Goal: Transaction & Acquisition: Book appointment/travel/reservation

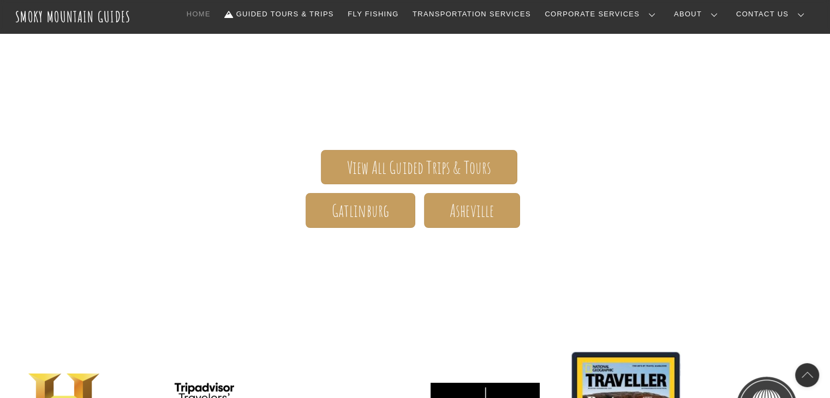
scroll to position [164, 0]
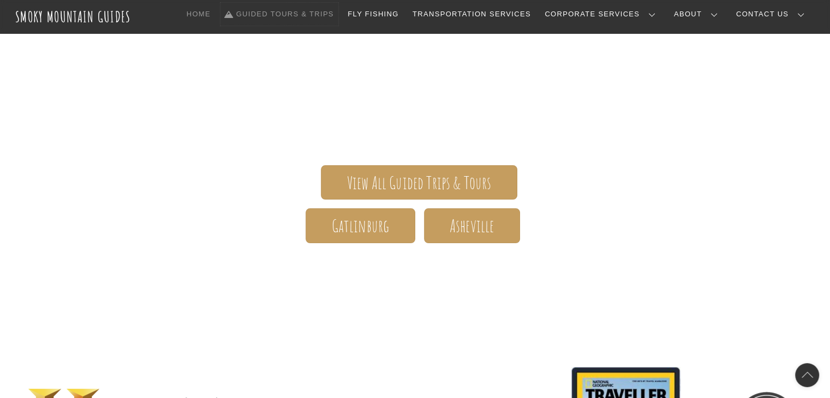
click at [323, 14] on link "Guided Tours & Trips" at bounding box center [280, 14] width 118 height 23
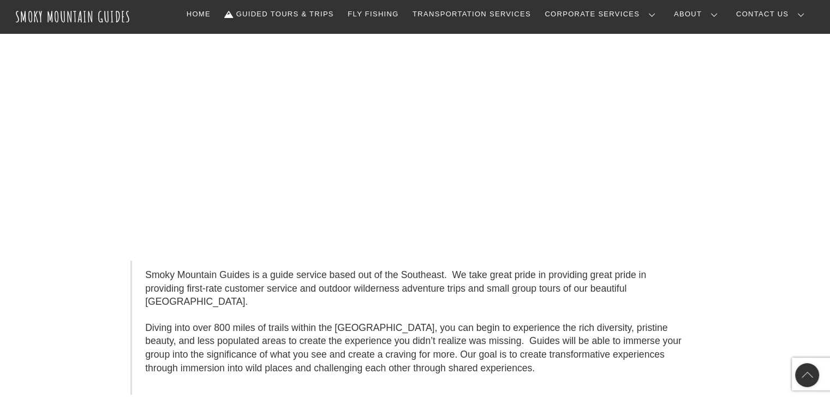
scroll to position [437, 0]
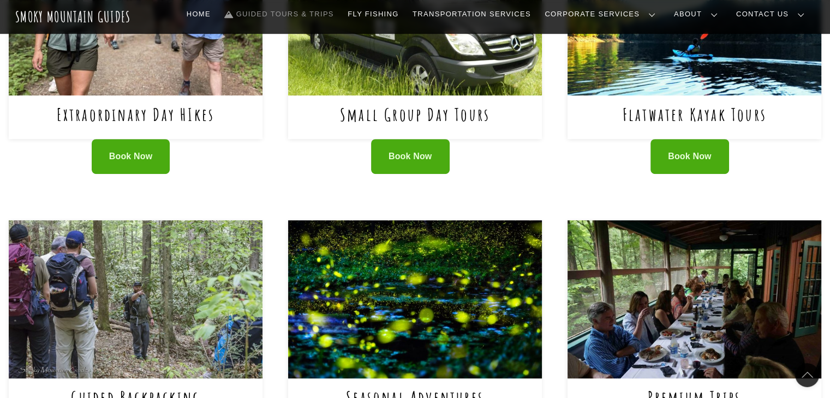
scroll to position [491, 0]
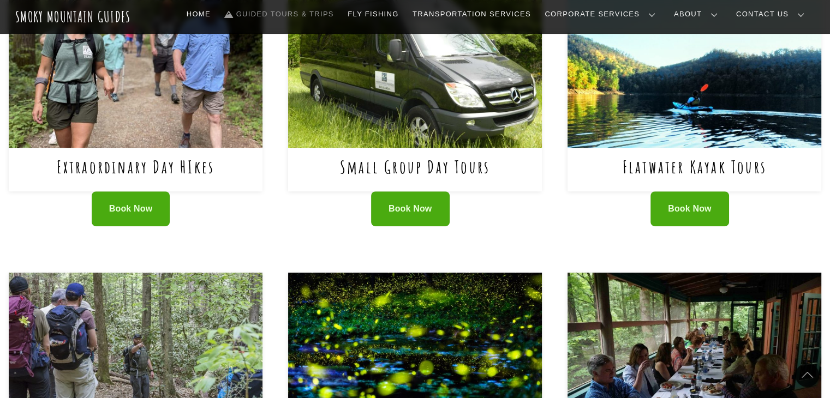
click at [145, 148] on div "Extraordinary Day HIkes" at bounding box center [136, 170] width 254 height 44
click at [135, 206] on span "Book Now" at bounding box center [131, 209] width 44 height 11
click at [107, 202] on link "Book Now" at bounding box center [131, 209] width 79 height 35
click at [123, 206] on span "Book Now" at bounding box center [131, 209] width 44 height 11
click at [141, 209] on span "Book Now" at bounding box center [131, 209] width 44 height 11
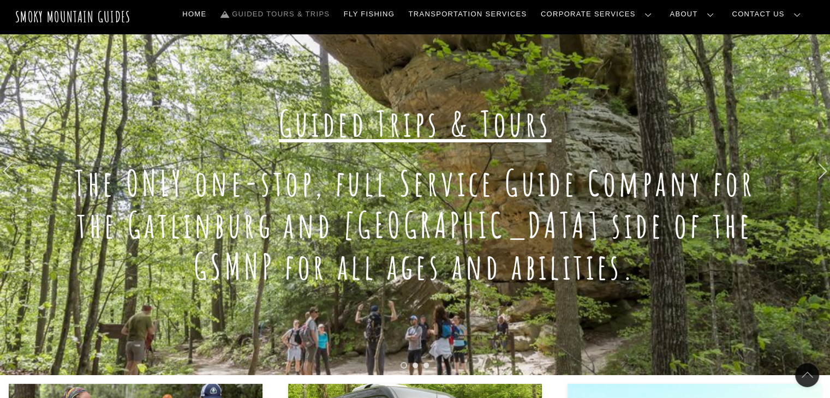
scroll to position [0, 0]
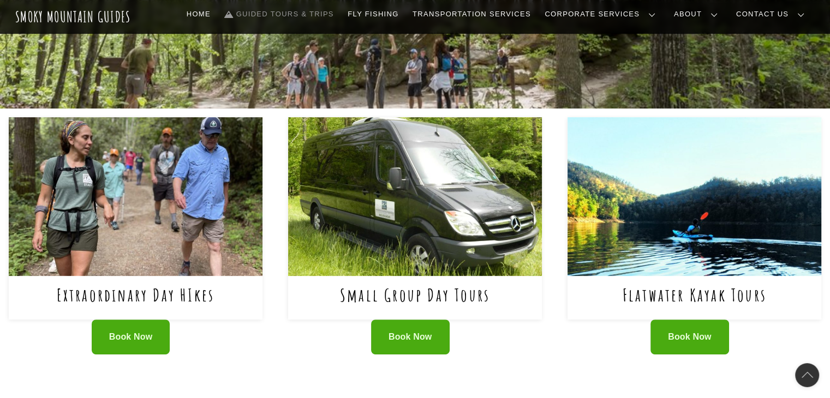
scroll to position [382, 0]
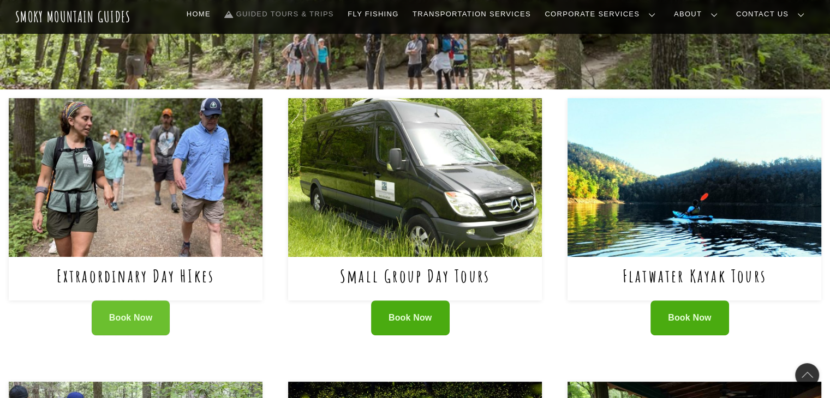
click at [126, 320] on span "Book Now" at bounding box center [131, 318] width 44 height 11
